Goal: Navigation & Orientation: Find specific page/section

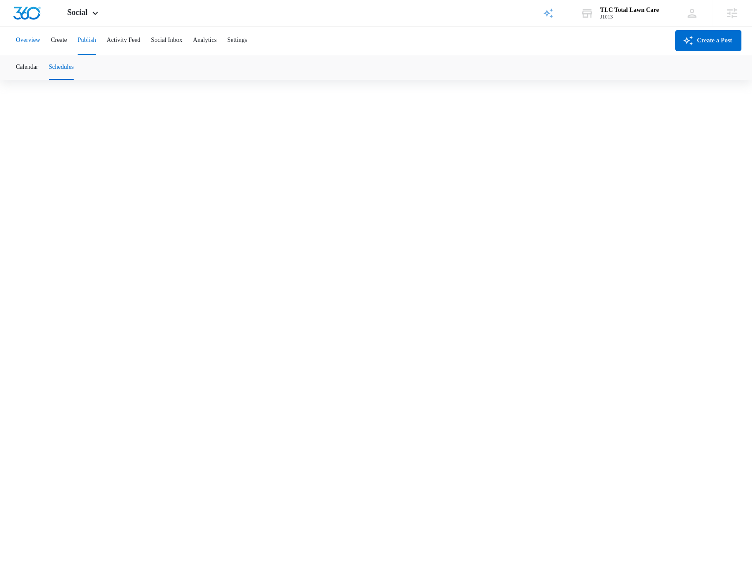
click at [40, 41] on button "Overview" at bounding box center [28, 40] width 24 height 28
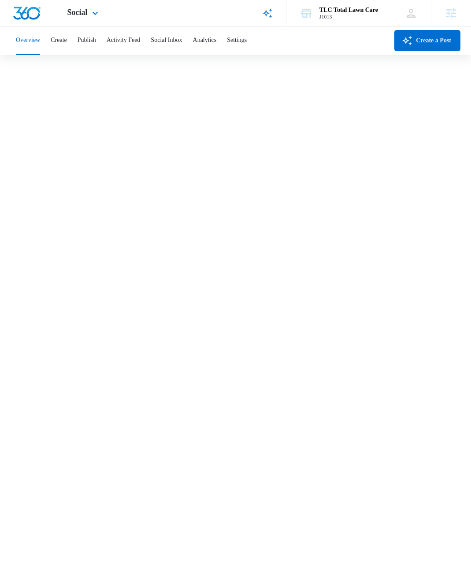
click at [230, 18] on div "Social Apps Reputation Websites Forms CRM Email Social Shop Payments POS Conten…" at bounding box center [235, 13] width 471 height 26
click at [242, 12] on div "Social Apps Reputation Websites Forms CRM Email Social Shop Payments POS Conten…" at bounding box center [235, 13] width 471 height 26
click at [343, 44] on div "Overview Create Publish Activity Feed Social Inbox Analytics Settings" at bounding box center [200, 40] width 378 height 28
